Goal: Information Seeking & Learning: Learn about a topic

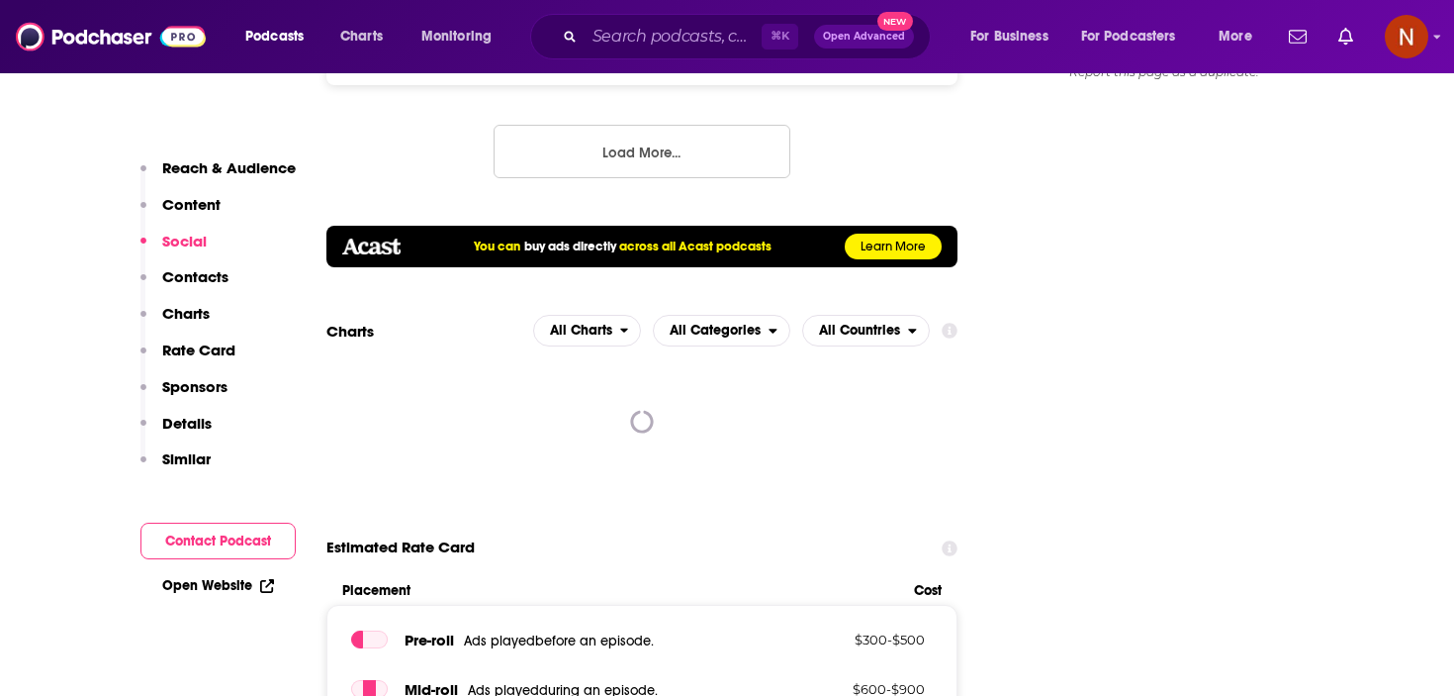
scroll to position [1344, 0]
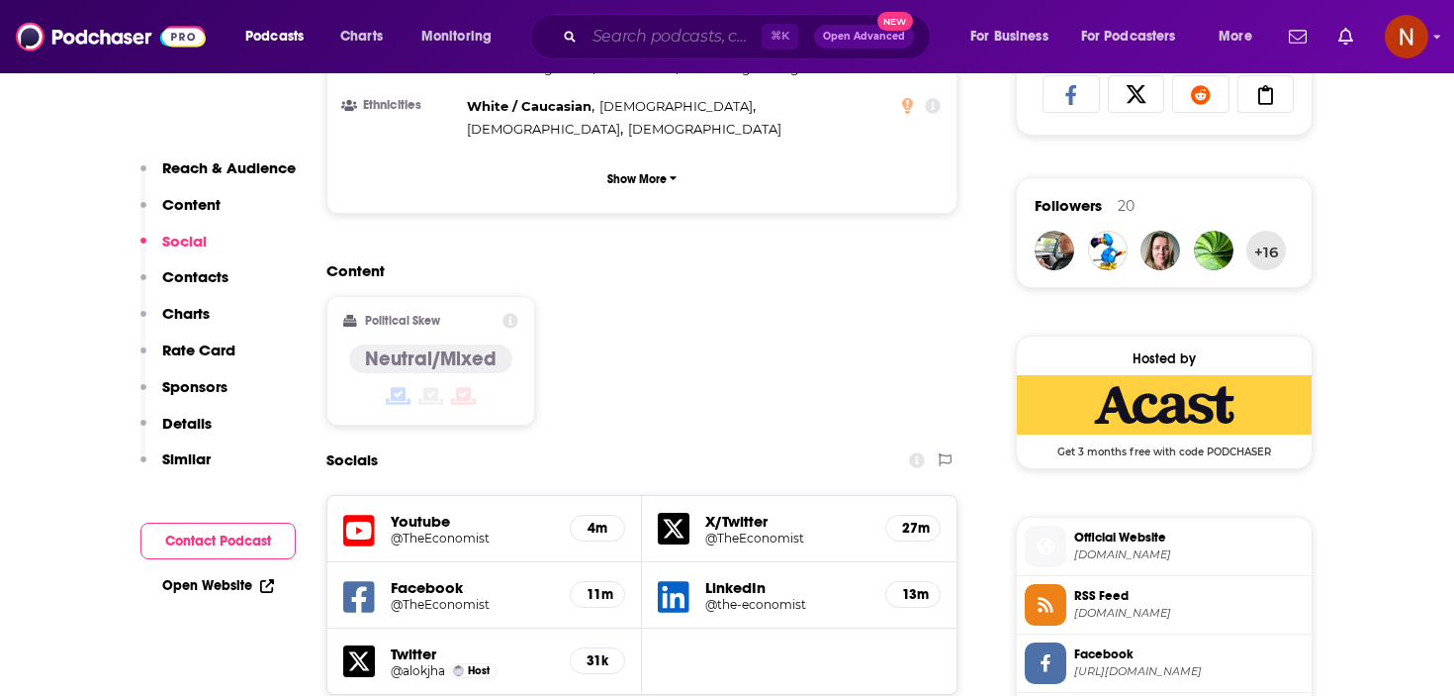
click at [668, 45] on input "Search podcasts, credits, & more..." at bounding box center [673, 37] width 177 height 32
click at [455, 261] on h2 "Content" at bounding box center [633, 270] width 615 height 19
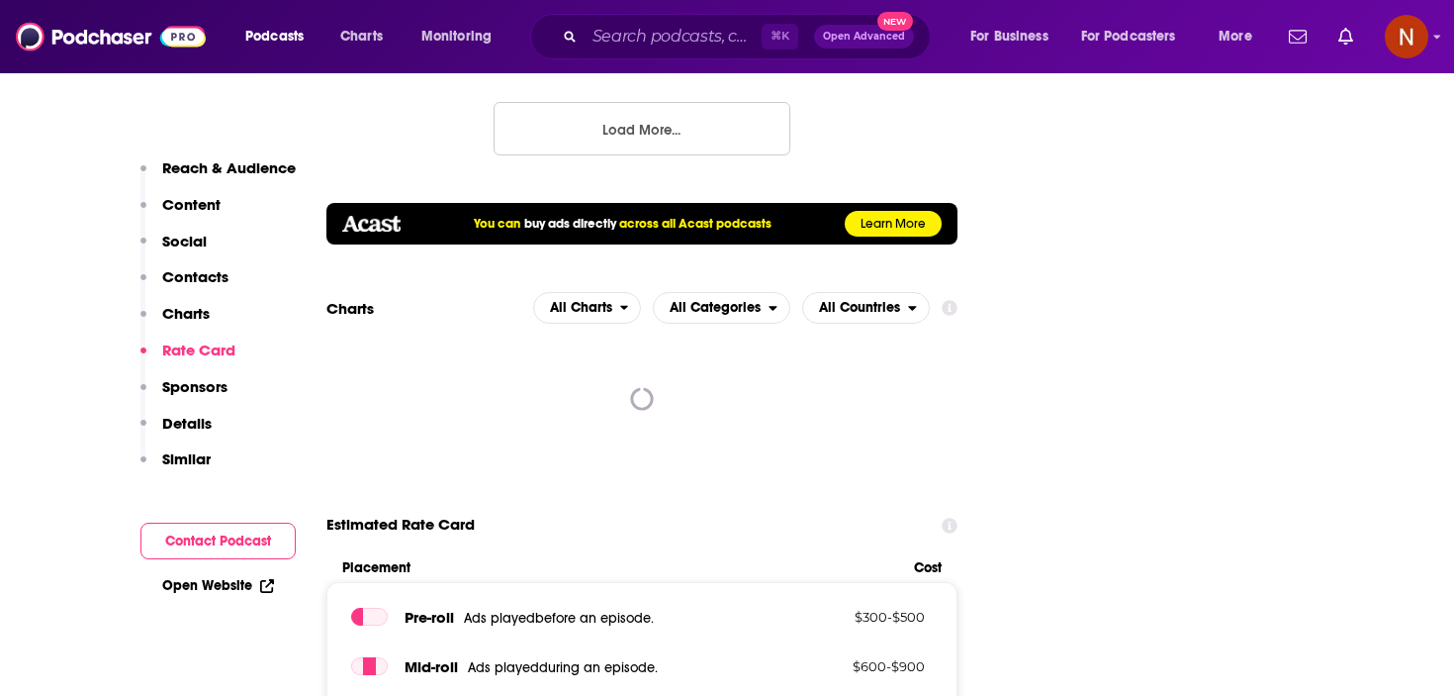
scroll to position [2419, 0]
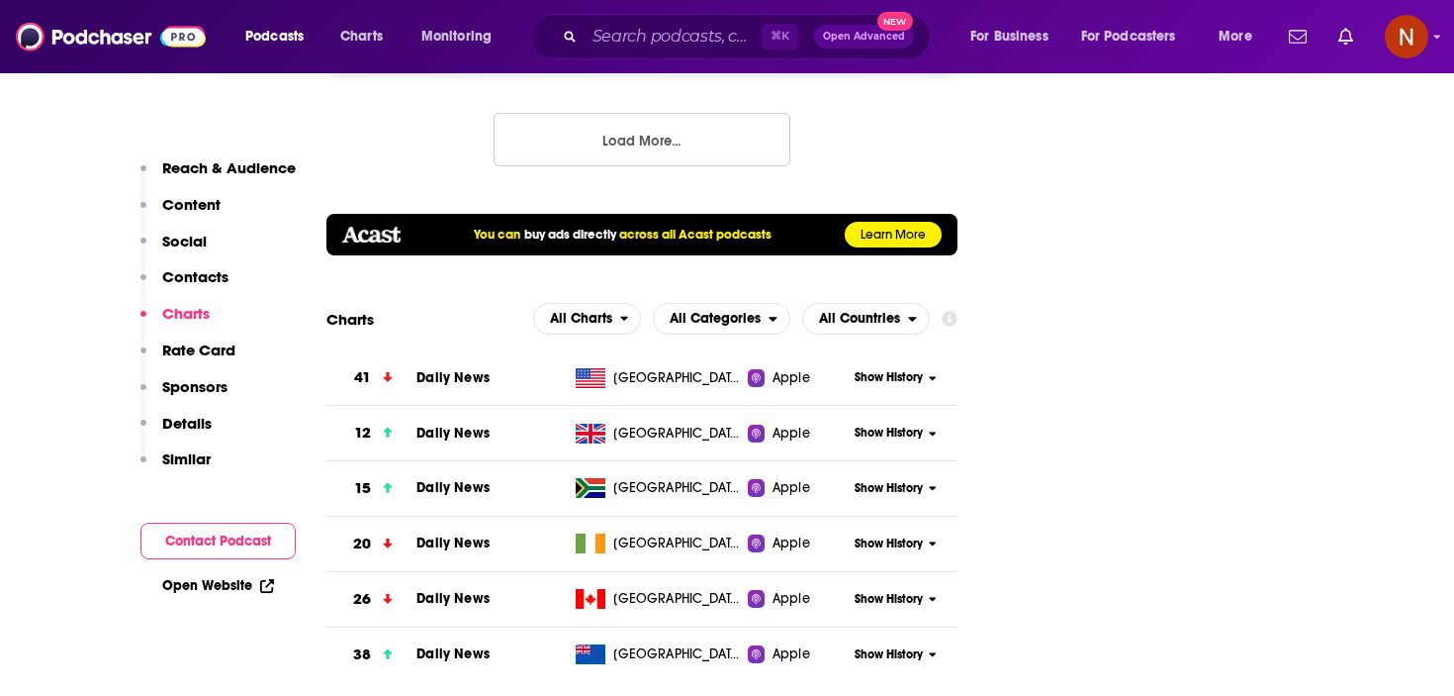
scroll to position [2481, 0]
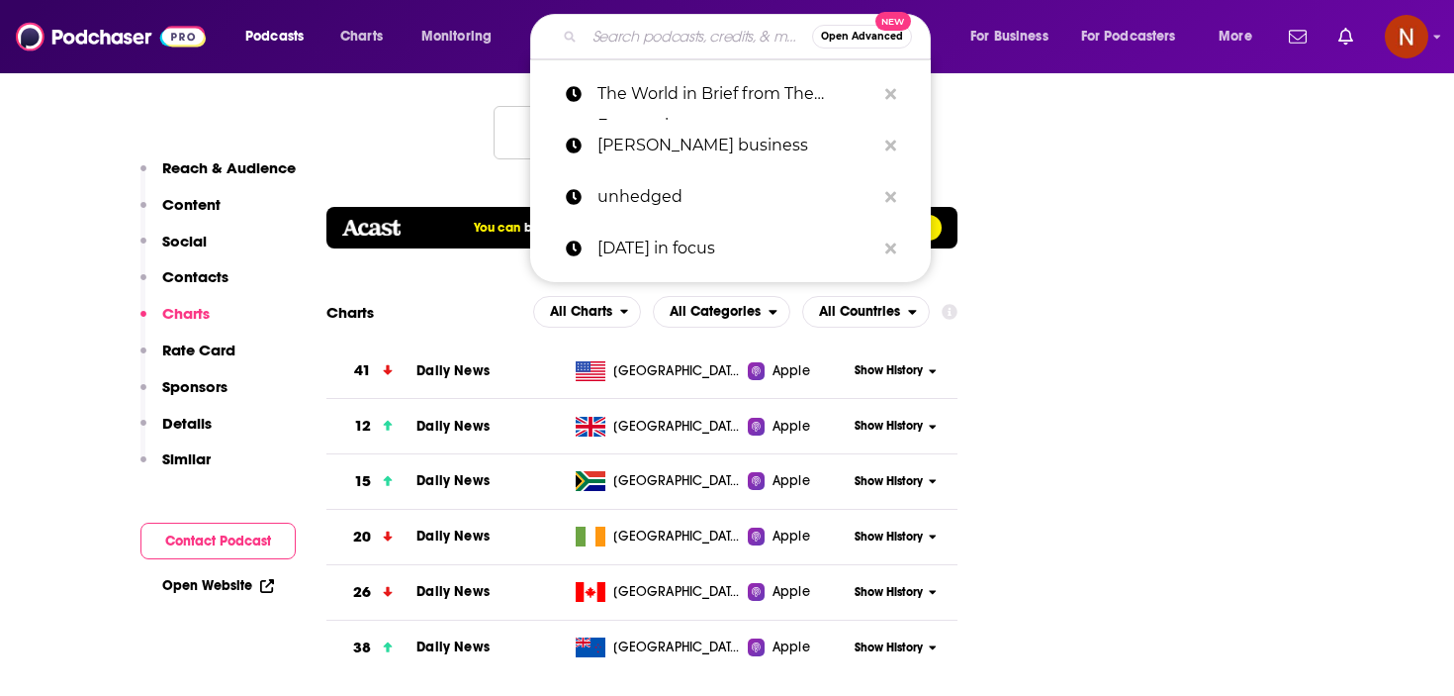
click at [631, 42] on input "Search podcasts, credits, & more..." at bounding box center [699, 37] width 228 height 32
paste input "Worklife with Adam Grant"
type input "Worklife with Adam Grant"
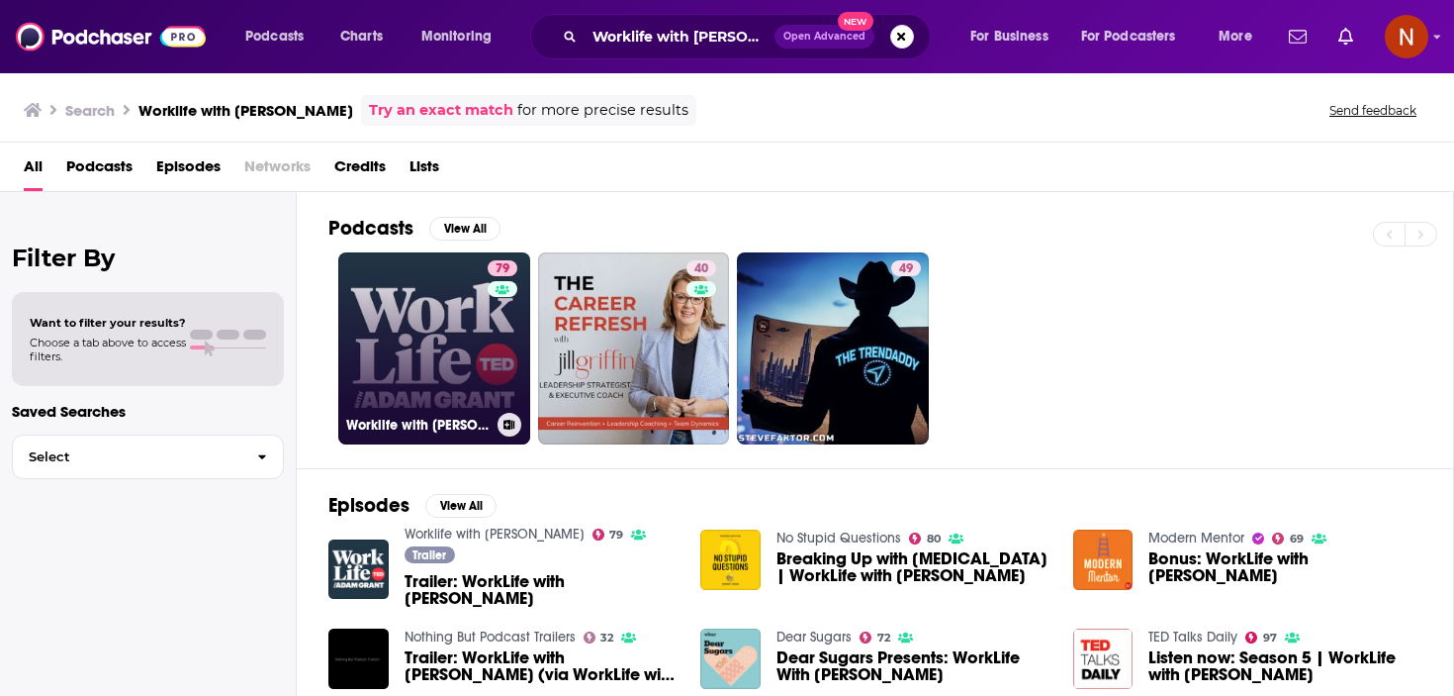
click at [384, 295] on link "79 Worklife with Adam Grant" at bounding box center [434, 348] width 192 height 192
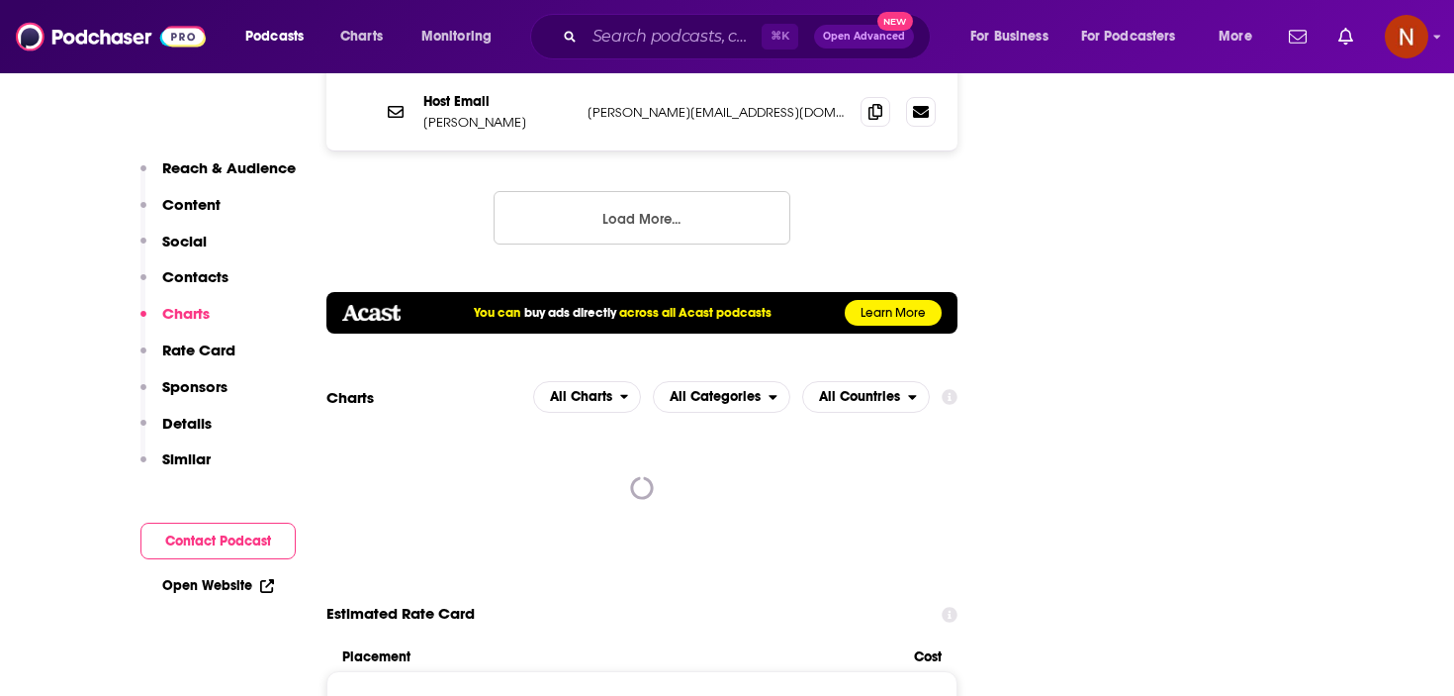
scroll to position [2525, 0]
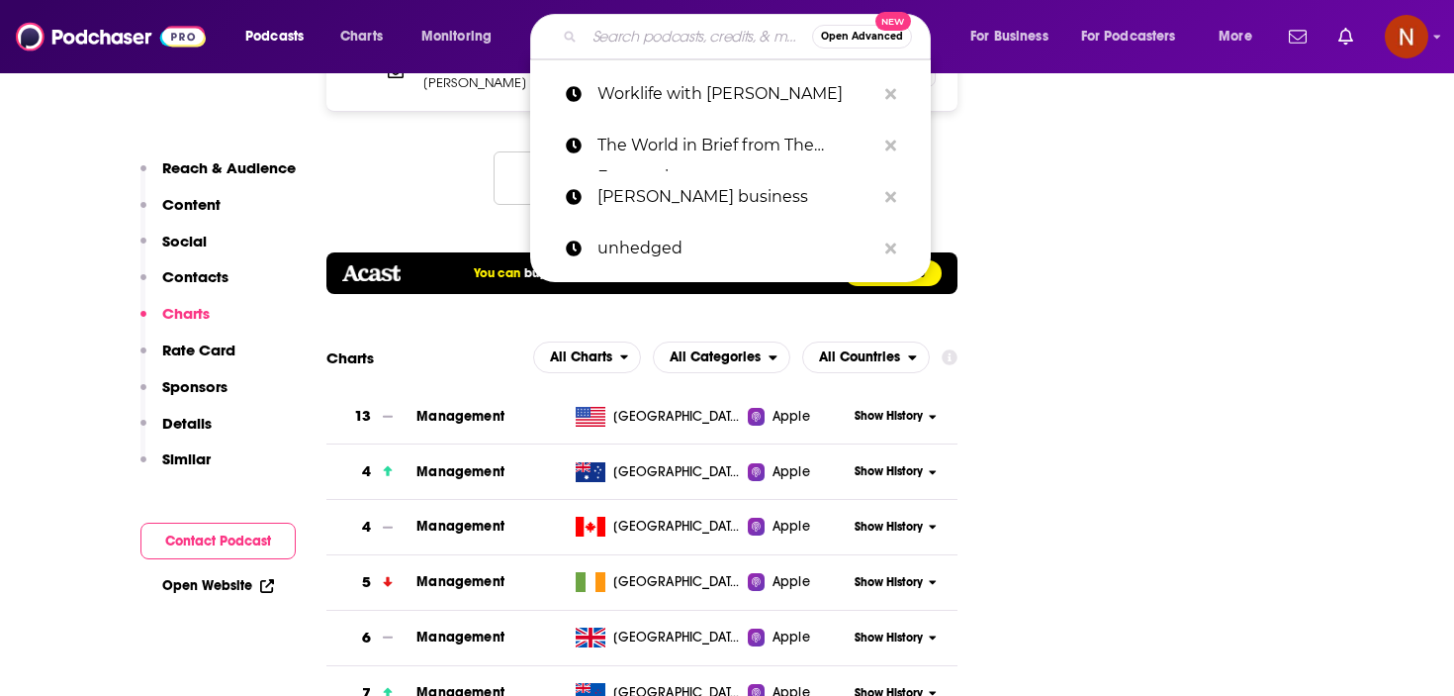
click at [653, 34] on input "Search podcasts, credits, & more..." at bounding box center [699, 37] width 228 height 32
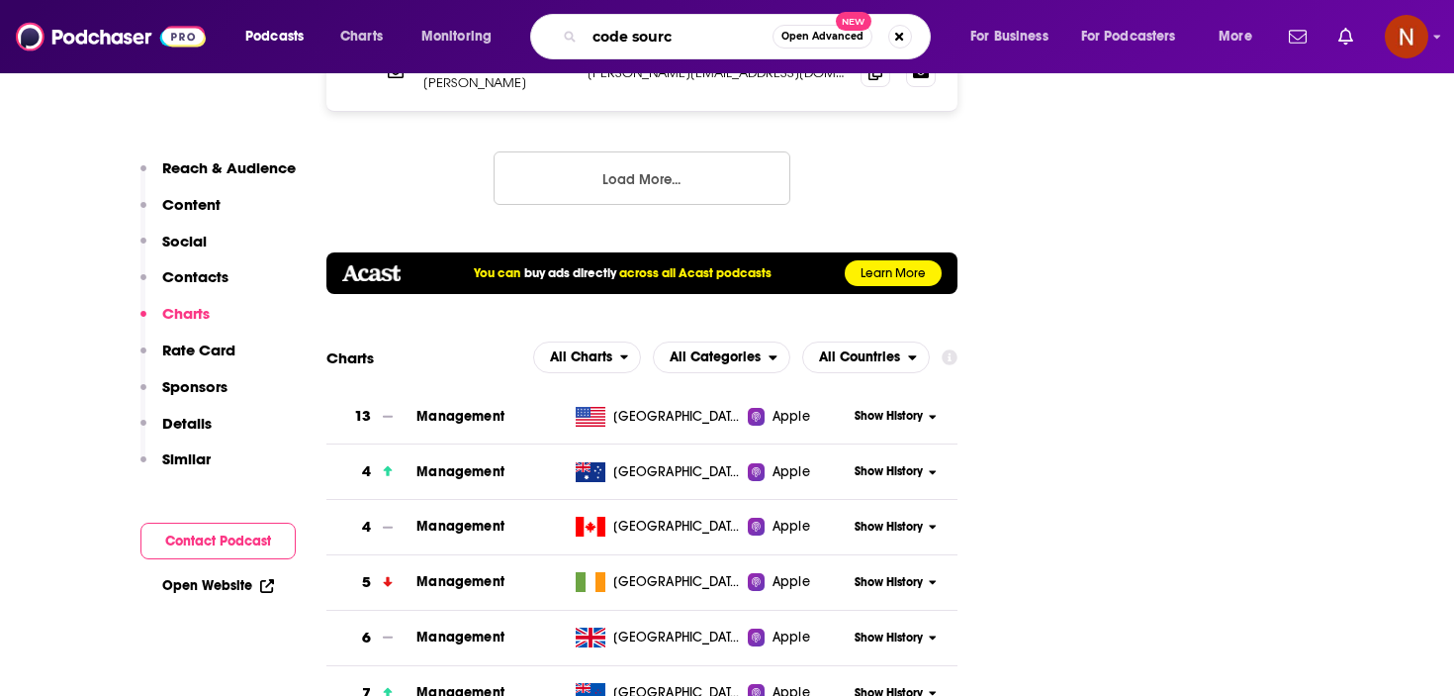
type input "code source"
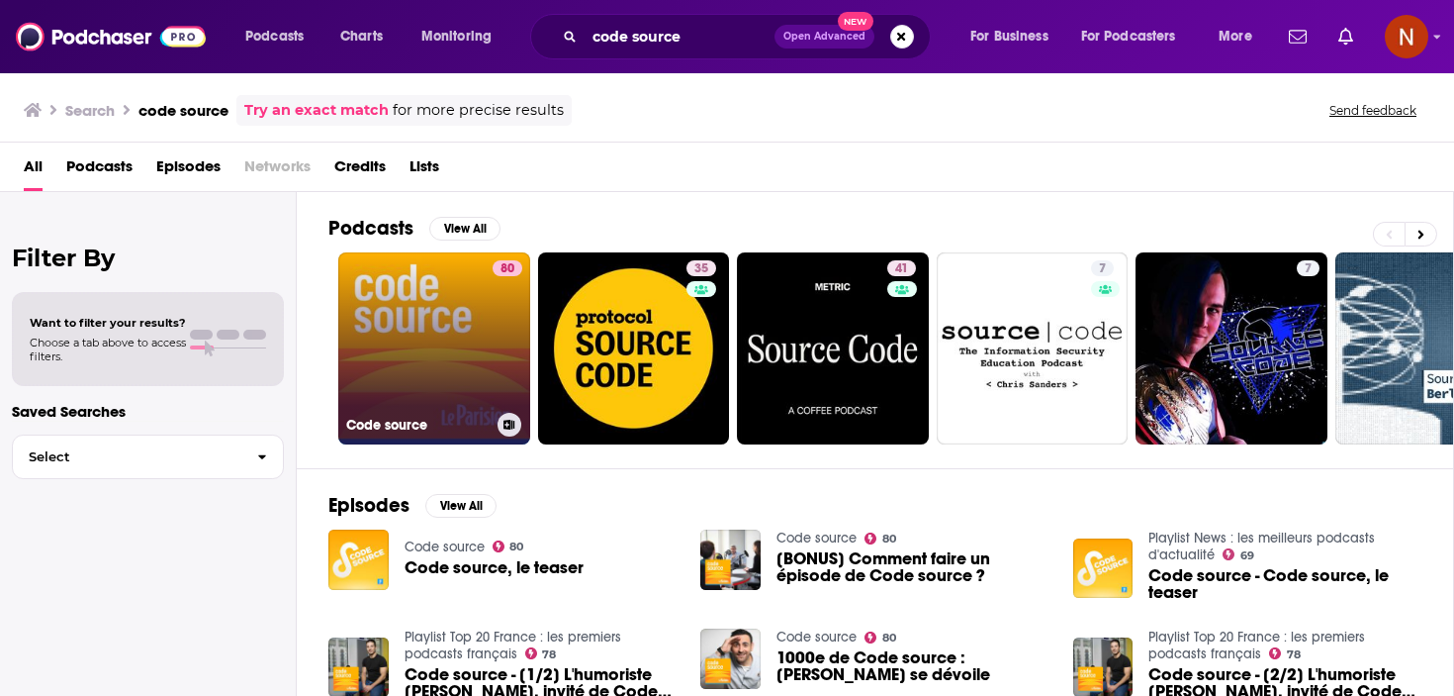
click at [387, 423] on h3 "Code source" at bounding box center [417, 425] width 143 height 17
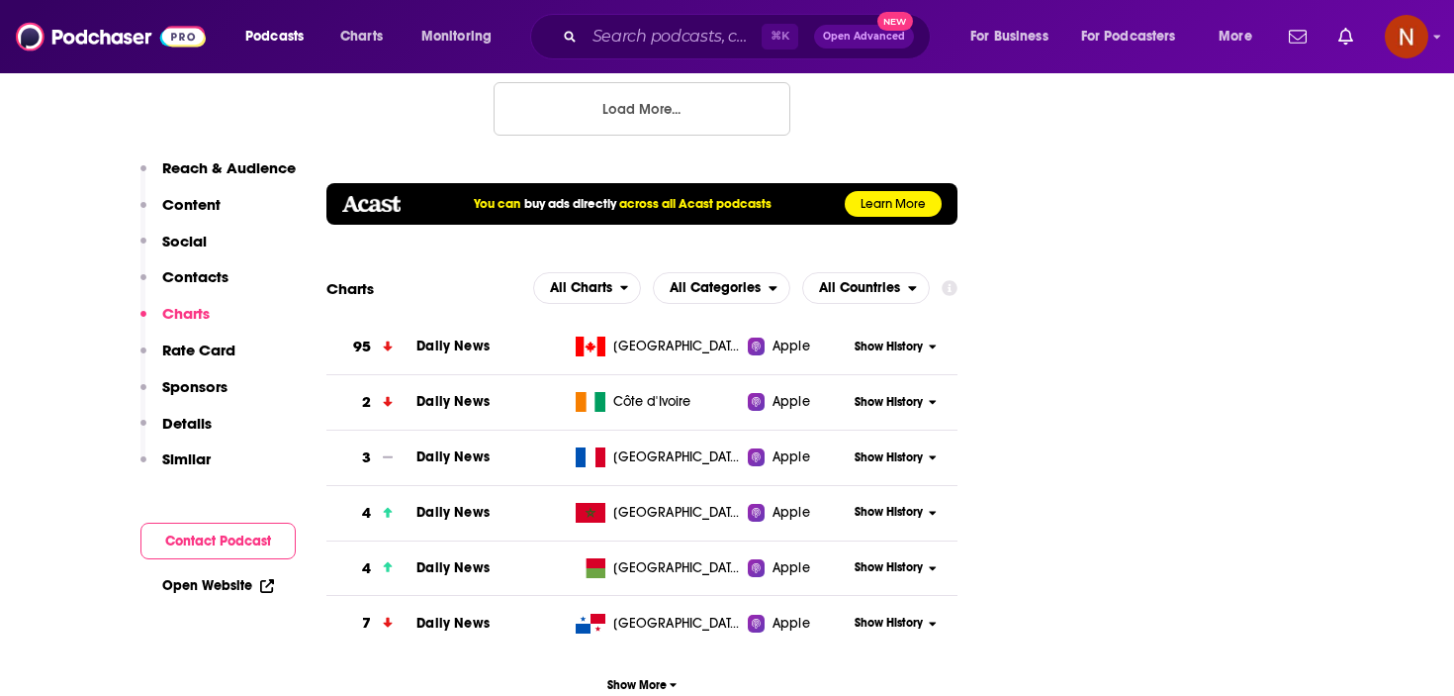
scroll to position [2405, 0]
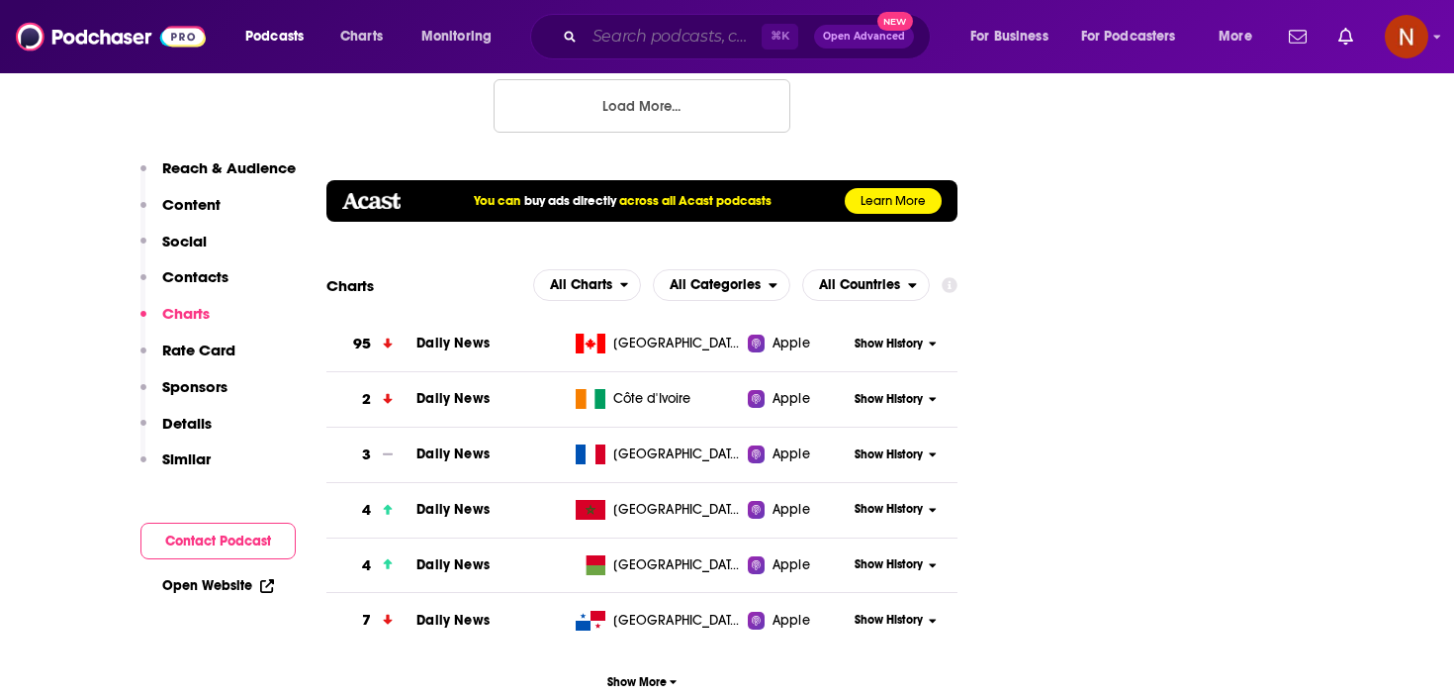
click at [671, 39] on input "Search podcasts, credits, & more..." at bounding box center [673, 37] width 177 height 32
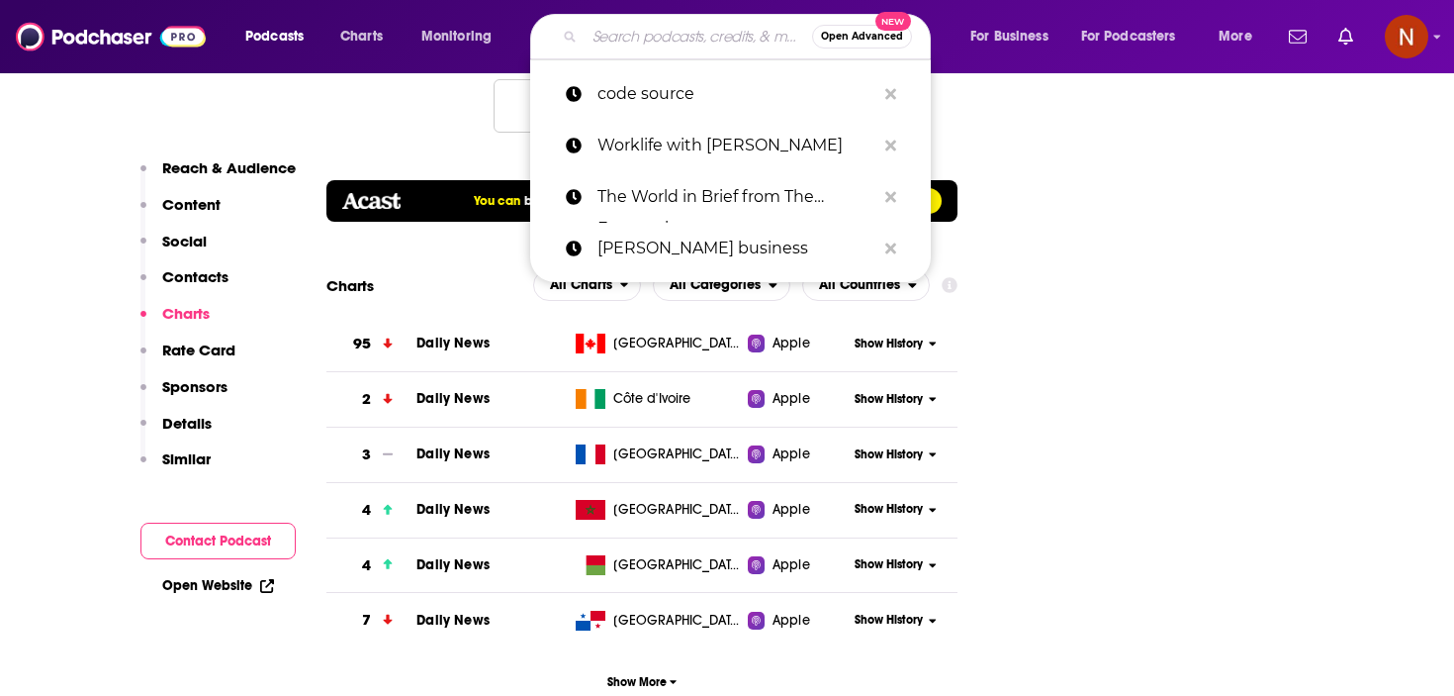
paste input "La Loupe"
type input "La Loupe"
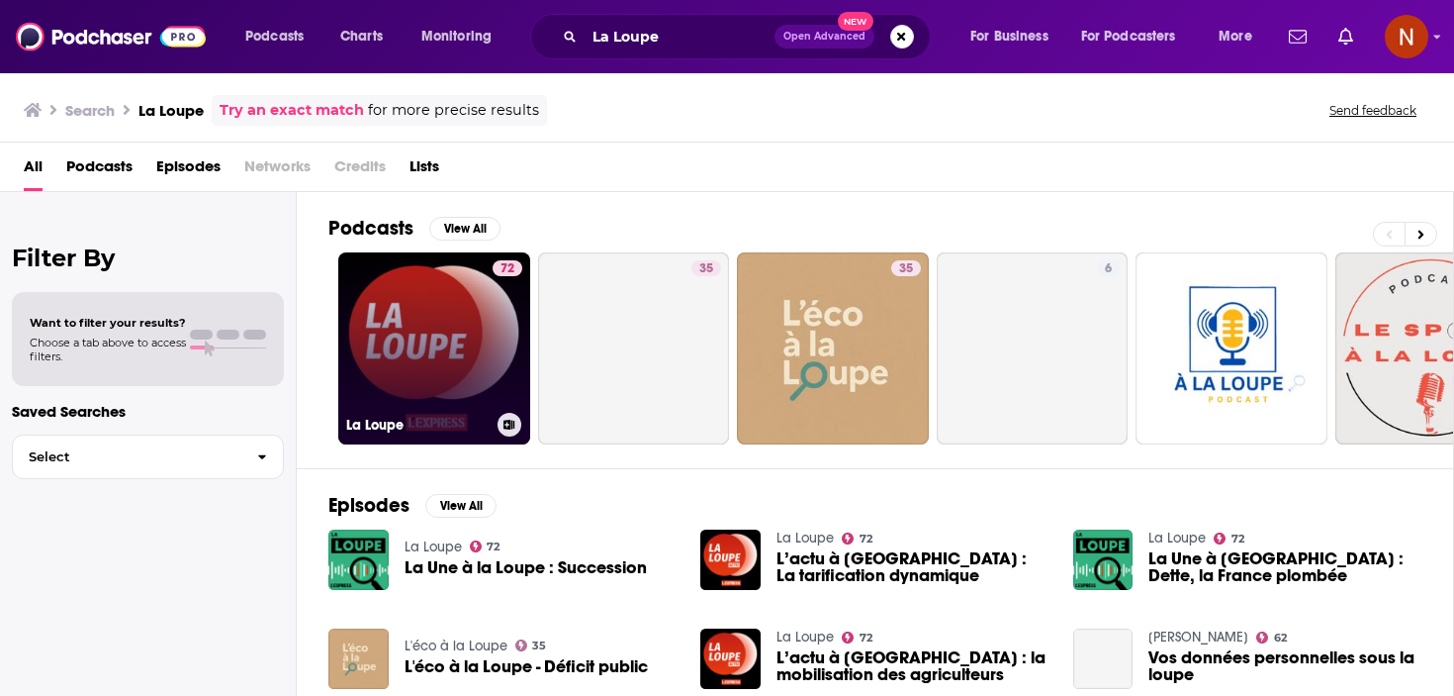
click at [436, 421] on h3 "La Loupe" at bounding box center [417, 425] width 143 height 17
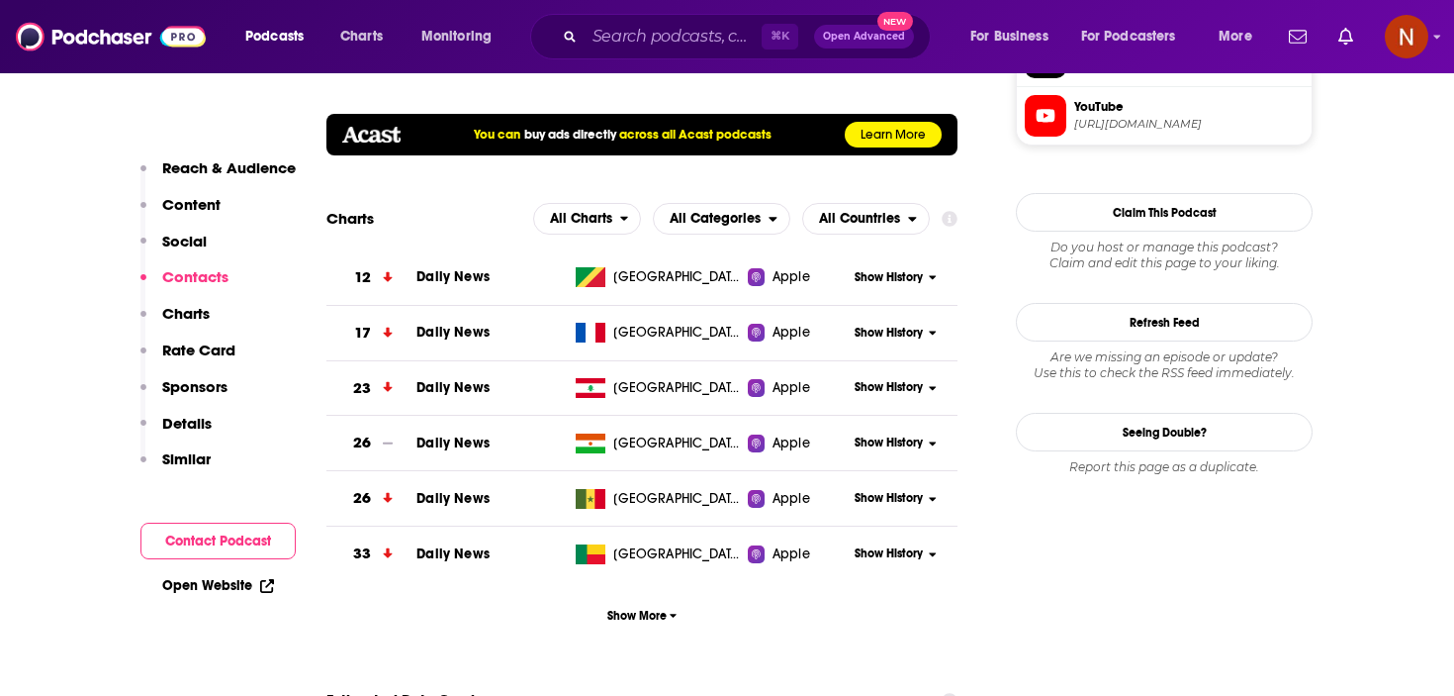
scroll to position [1913, 0]
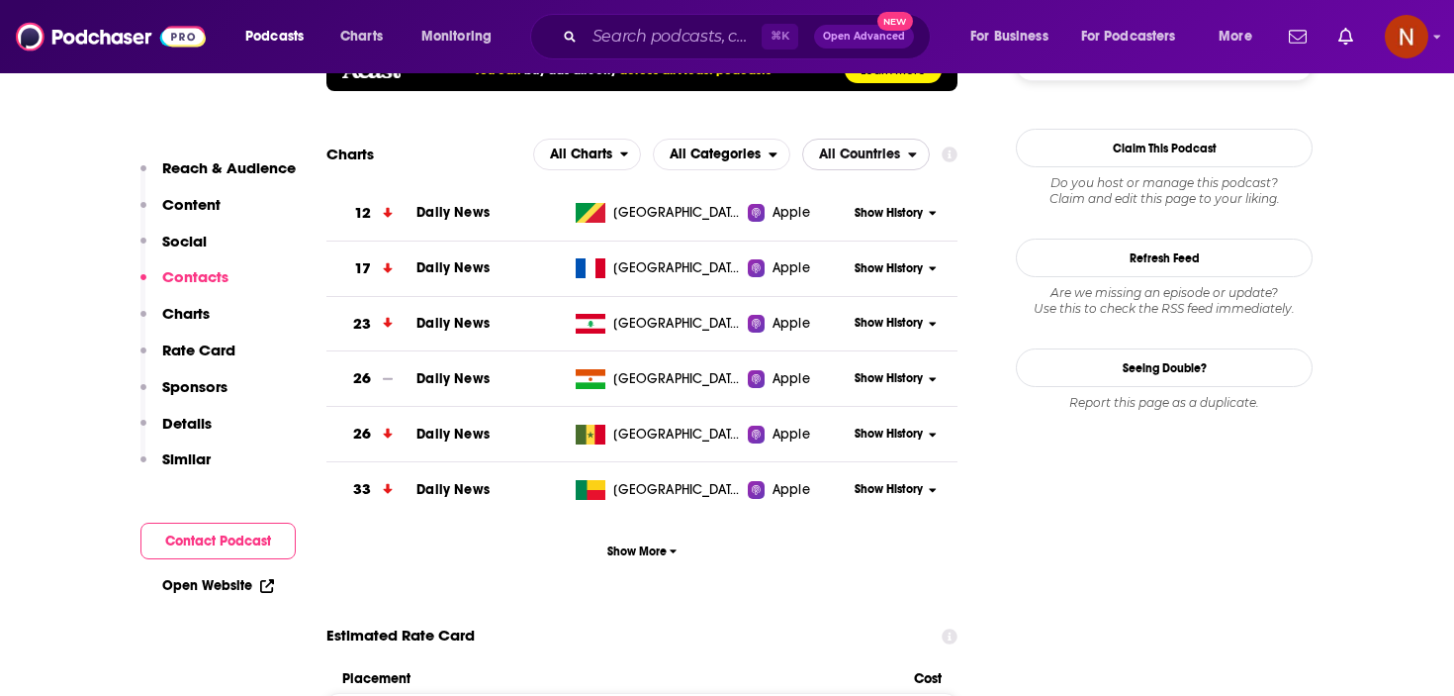
click at [869, 148] on span "All Countries" at bounding box center [859, 154] width 81 height 14
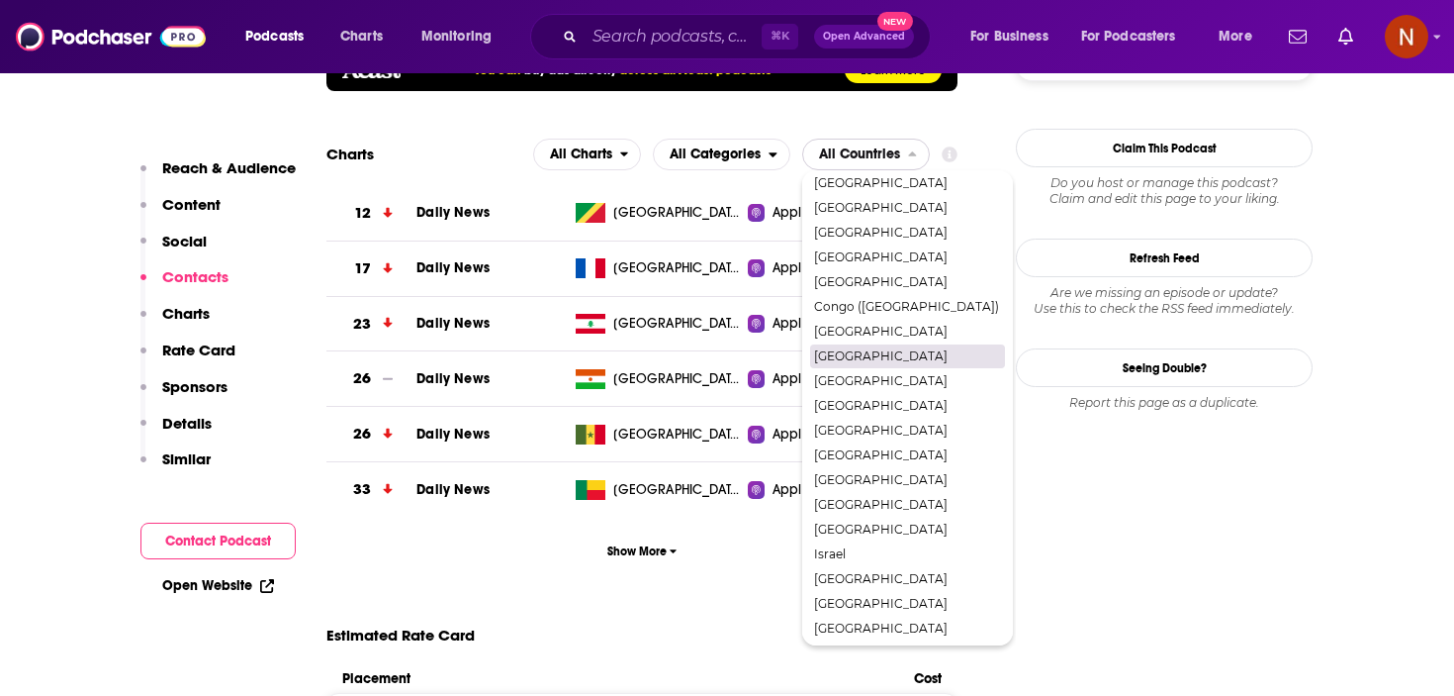
scroll to position [80, 0]
click at [859, 428] on span "France" at bounding box center [906, 431] width 185 height 12
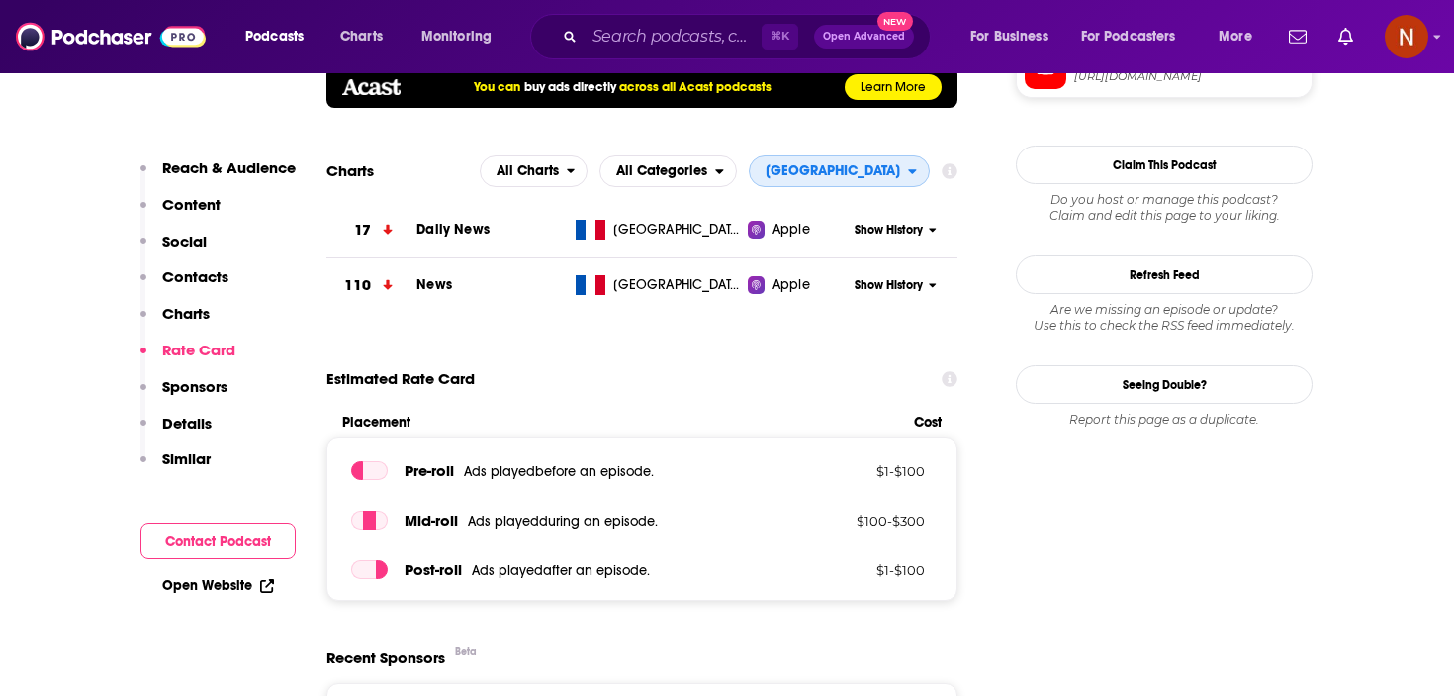
scroll to position [1889, 0]
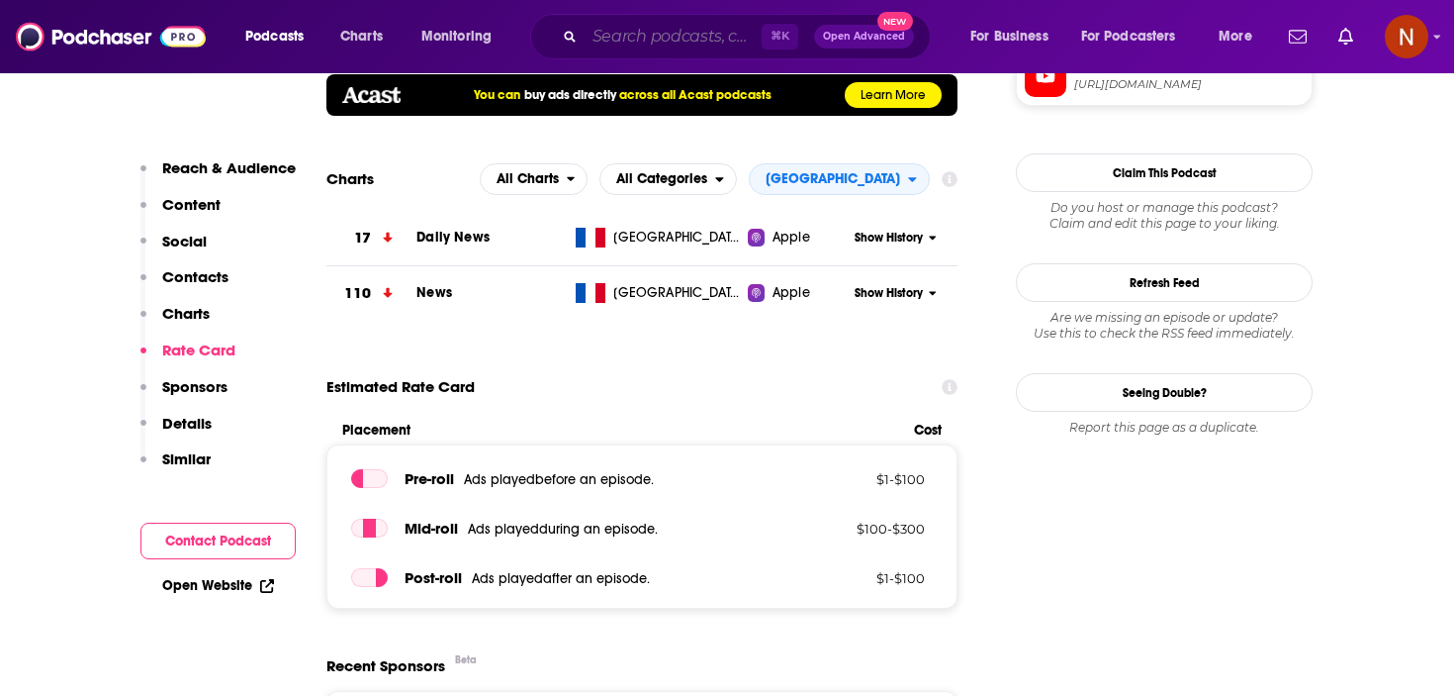
click at [682, 42] on input "Search podcasts, credits, & more..." at bounding box center [673, 37] width 177 height 32
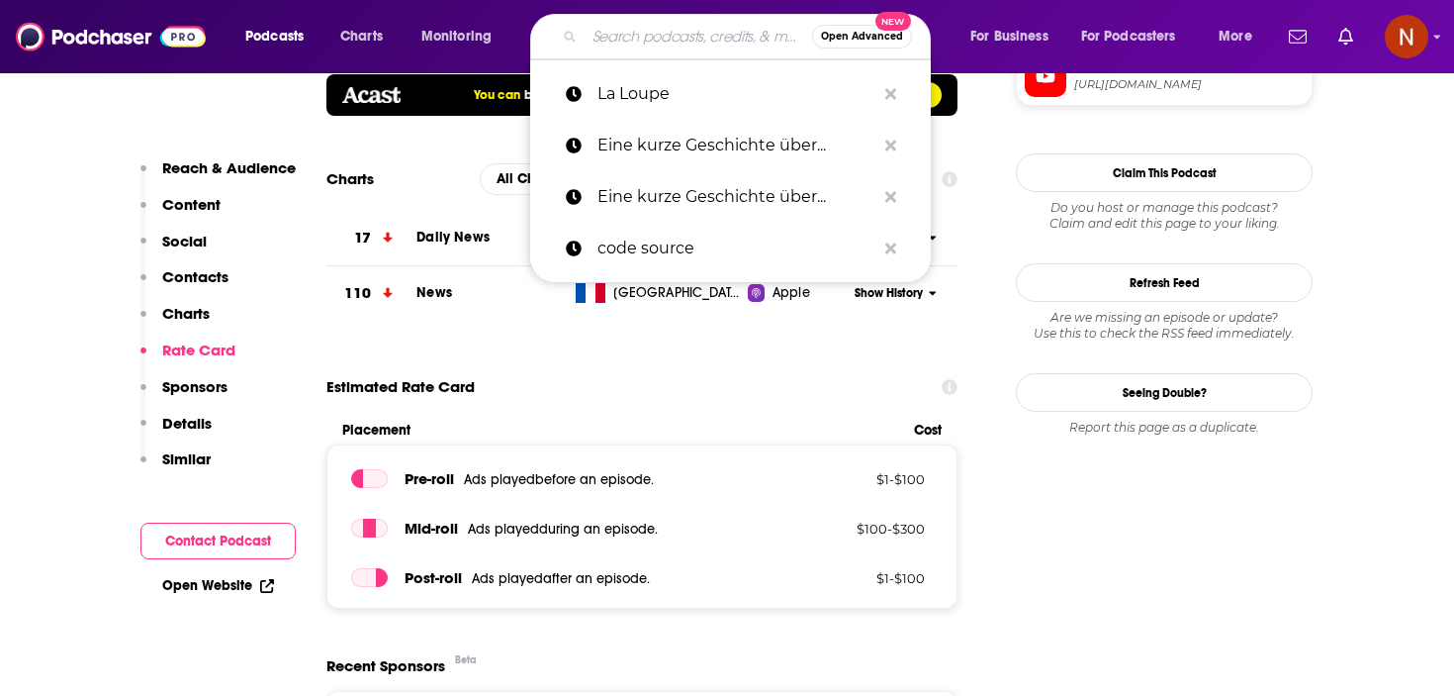
paste input "InPower par Louise Aubery"
type input "InPower par Louise Aubery"
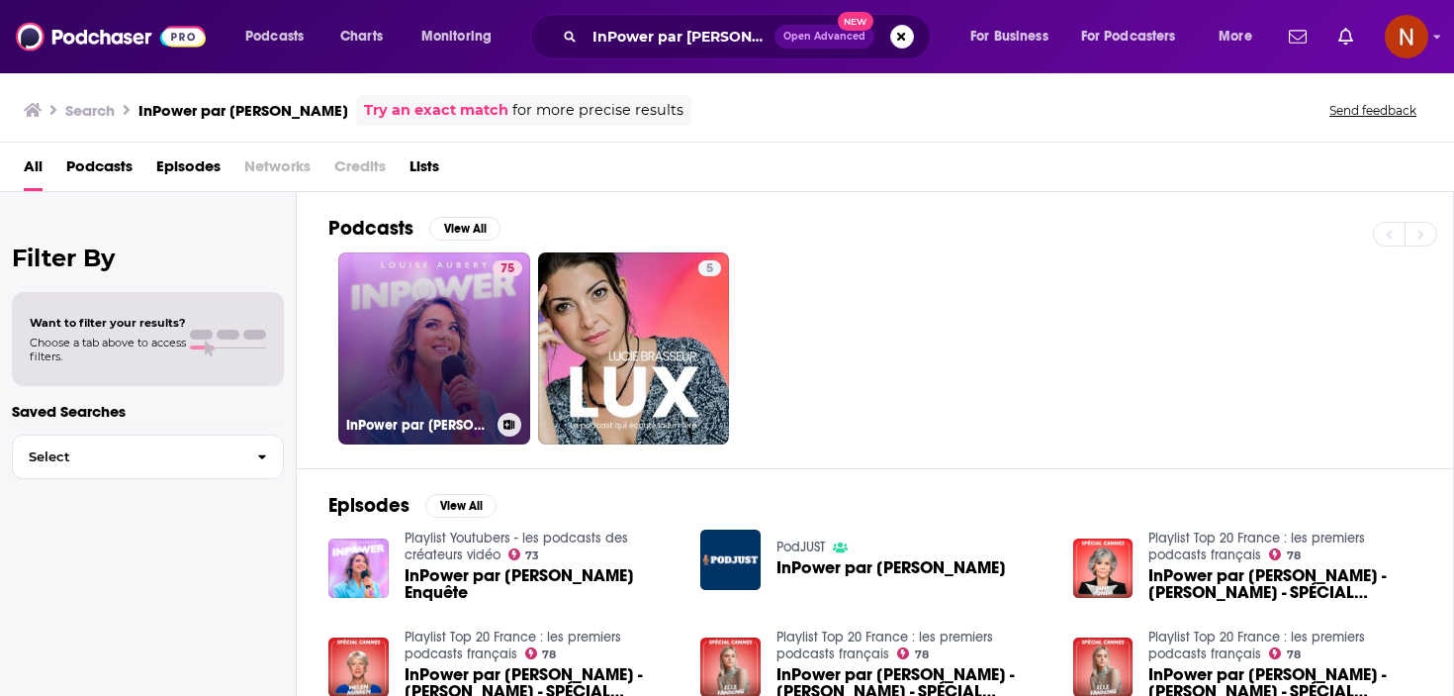
click at [403, 369] on link "75 InPower par Louise Aubery" at bounding box center [434, 348] width 192 height 192
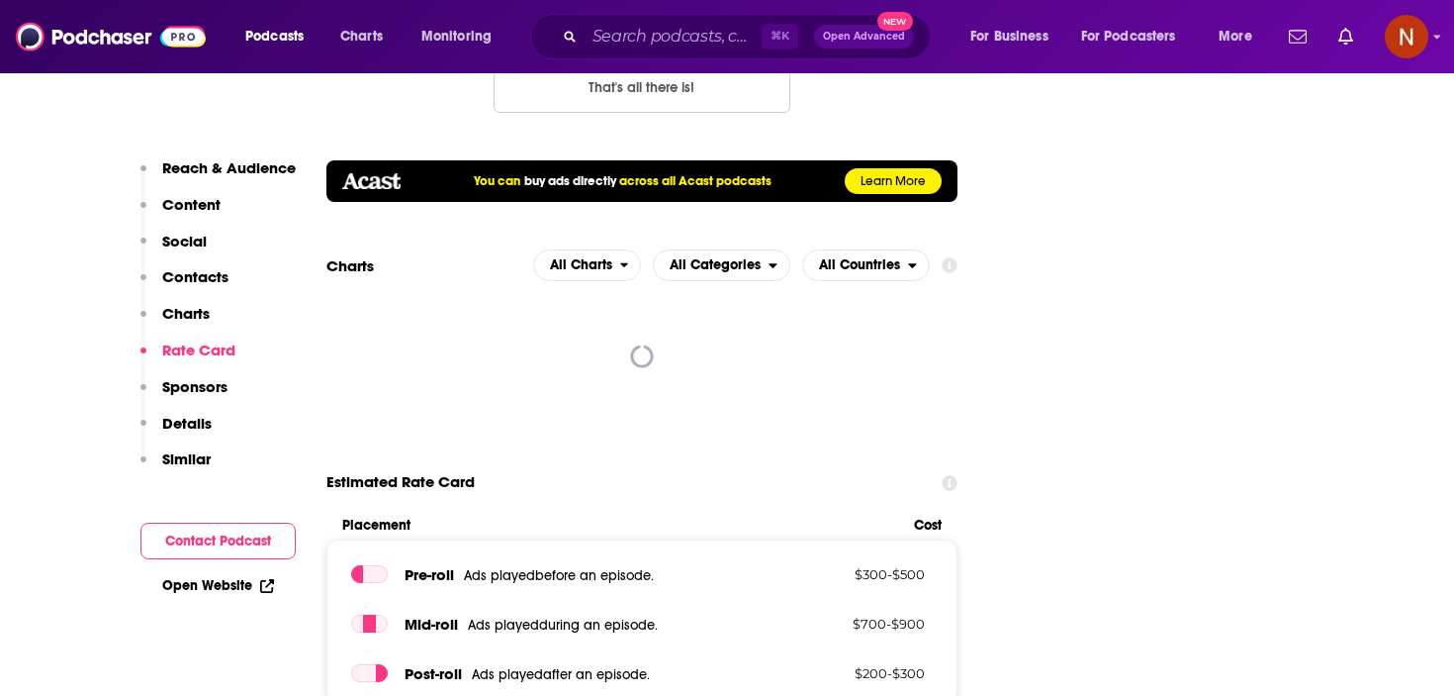
scroll to position [2101, 0]
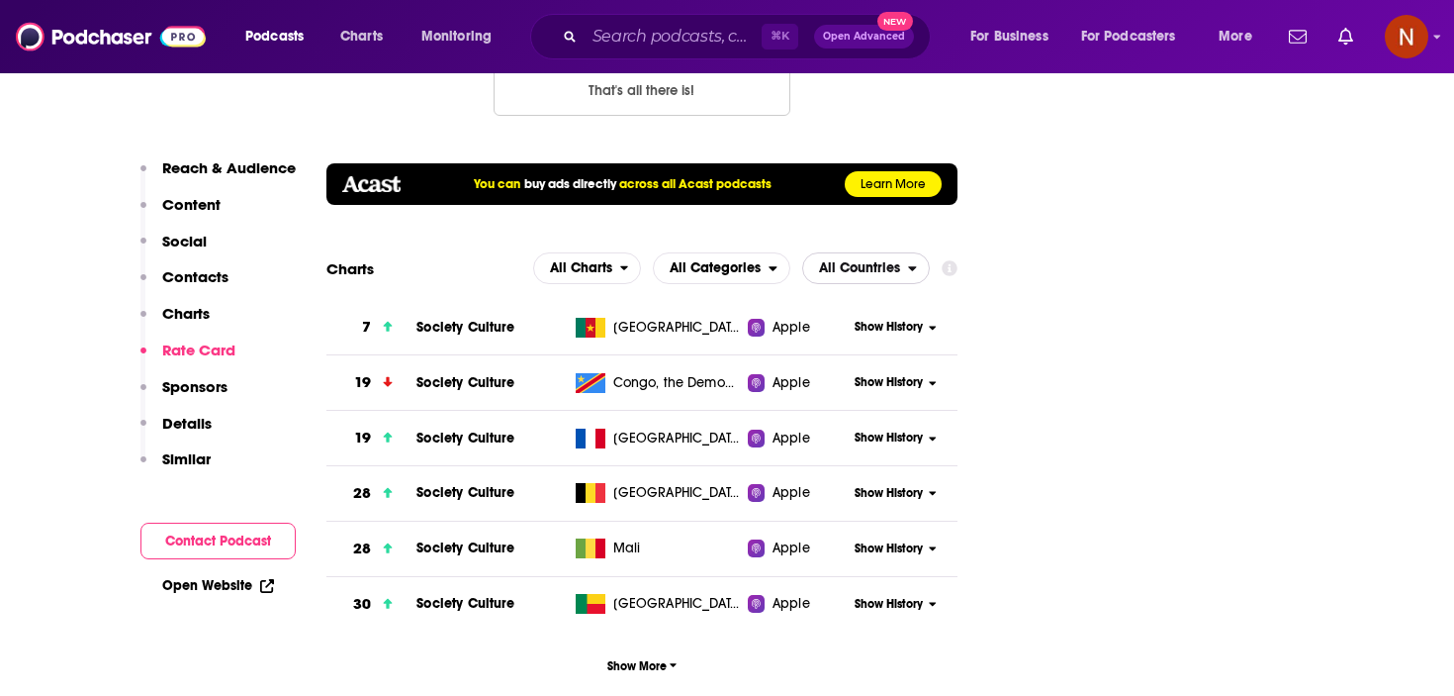
click at [863, 261] on span "All Countries" at bounding box center [859, 268] width 81 height 14
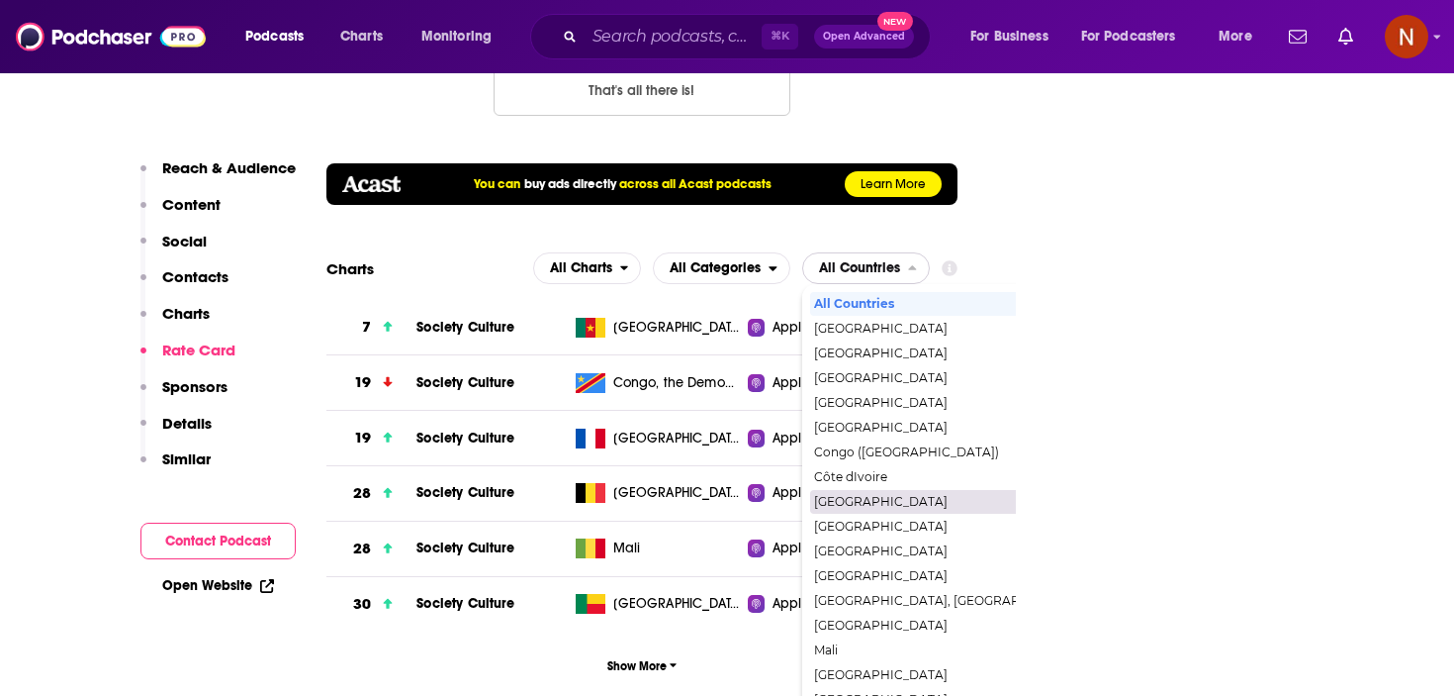
click at [870, 496] on span "France" at bounding box center [950, 502] width 273 height 12
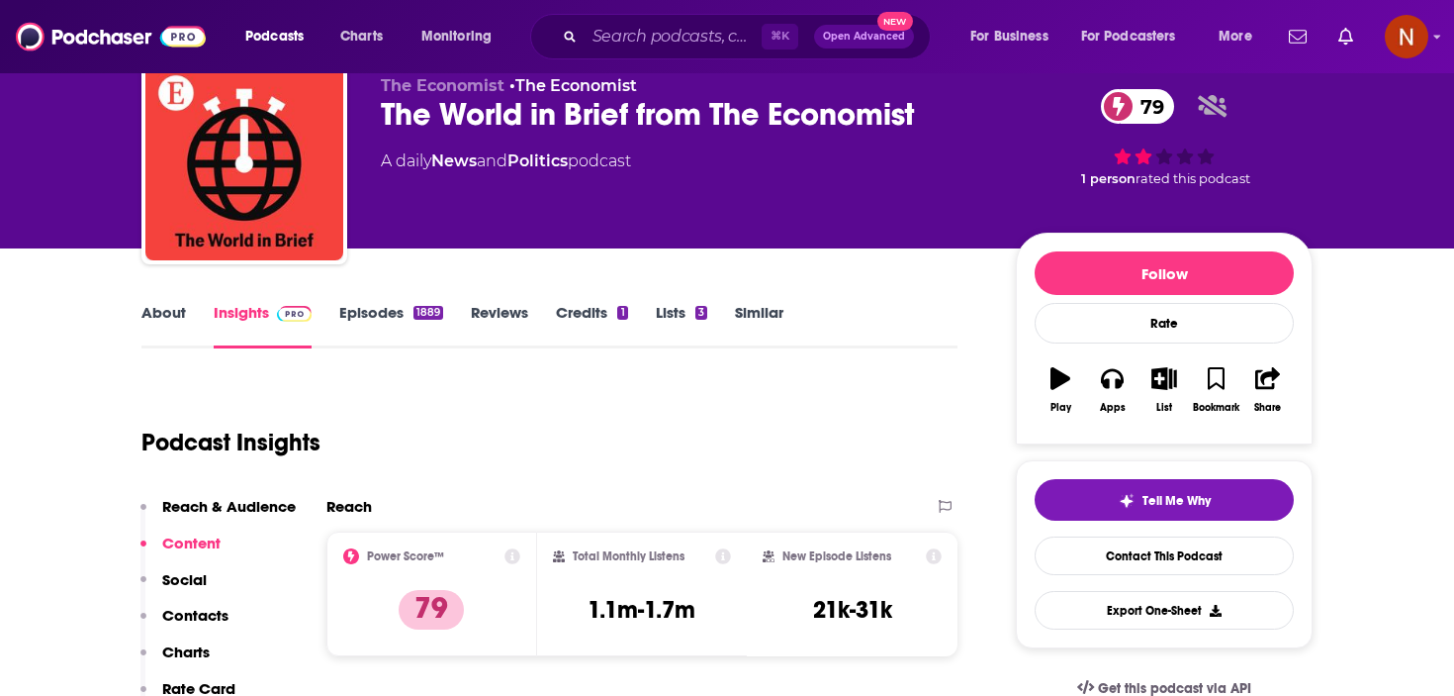
scroll to position [77, 0]
